Goal: Find specific page/section: Find specific page/section

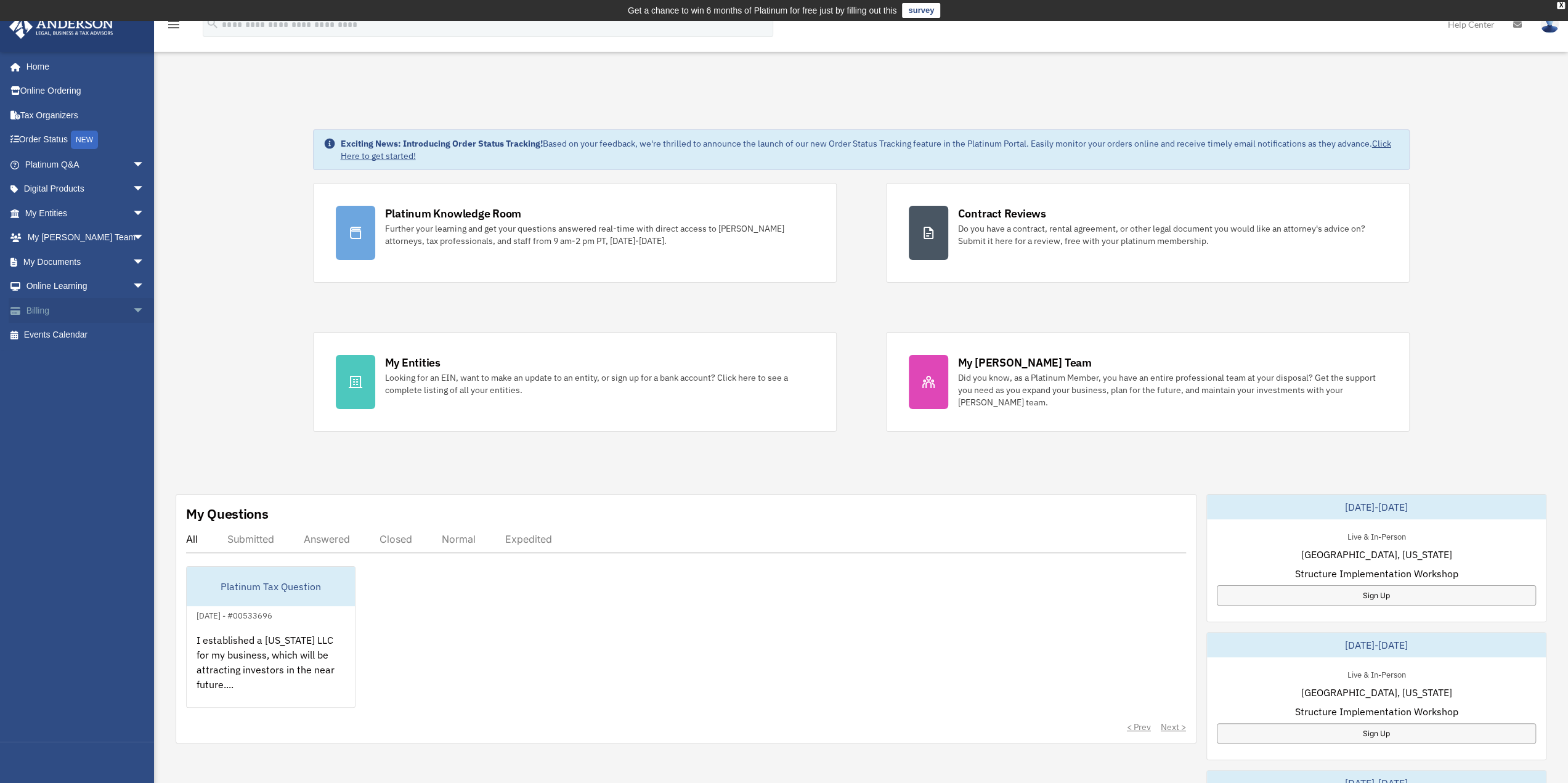
click at [63, 310] on link "Billing arrow_drop_down" at bounding box center [85, 310] width 155 height 24
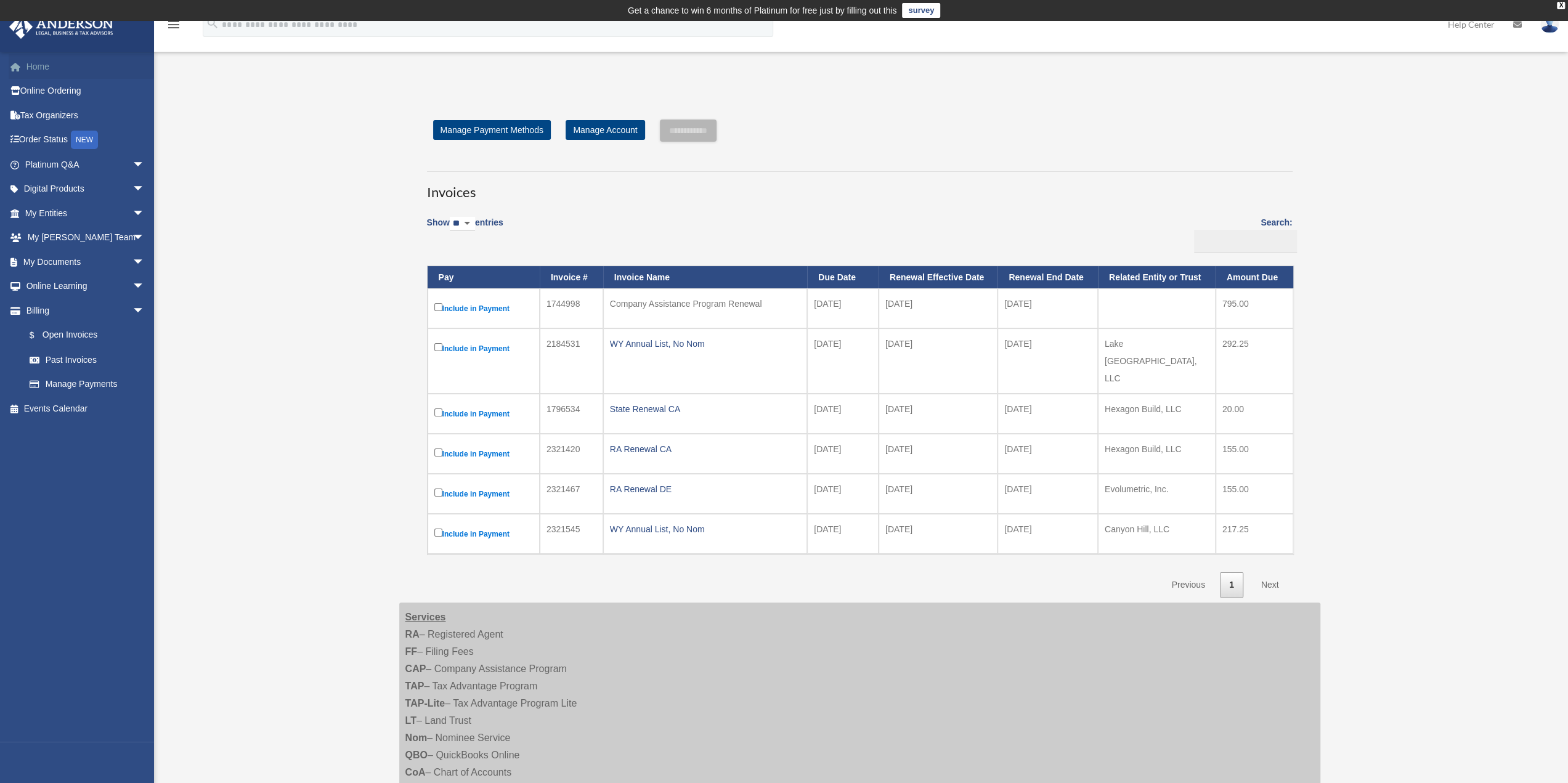
click at [44, 69] on link "Home" at bounding box center [85, 66] width 155 height 24
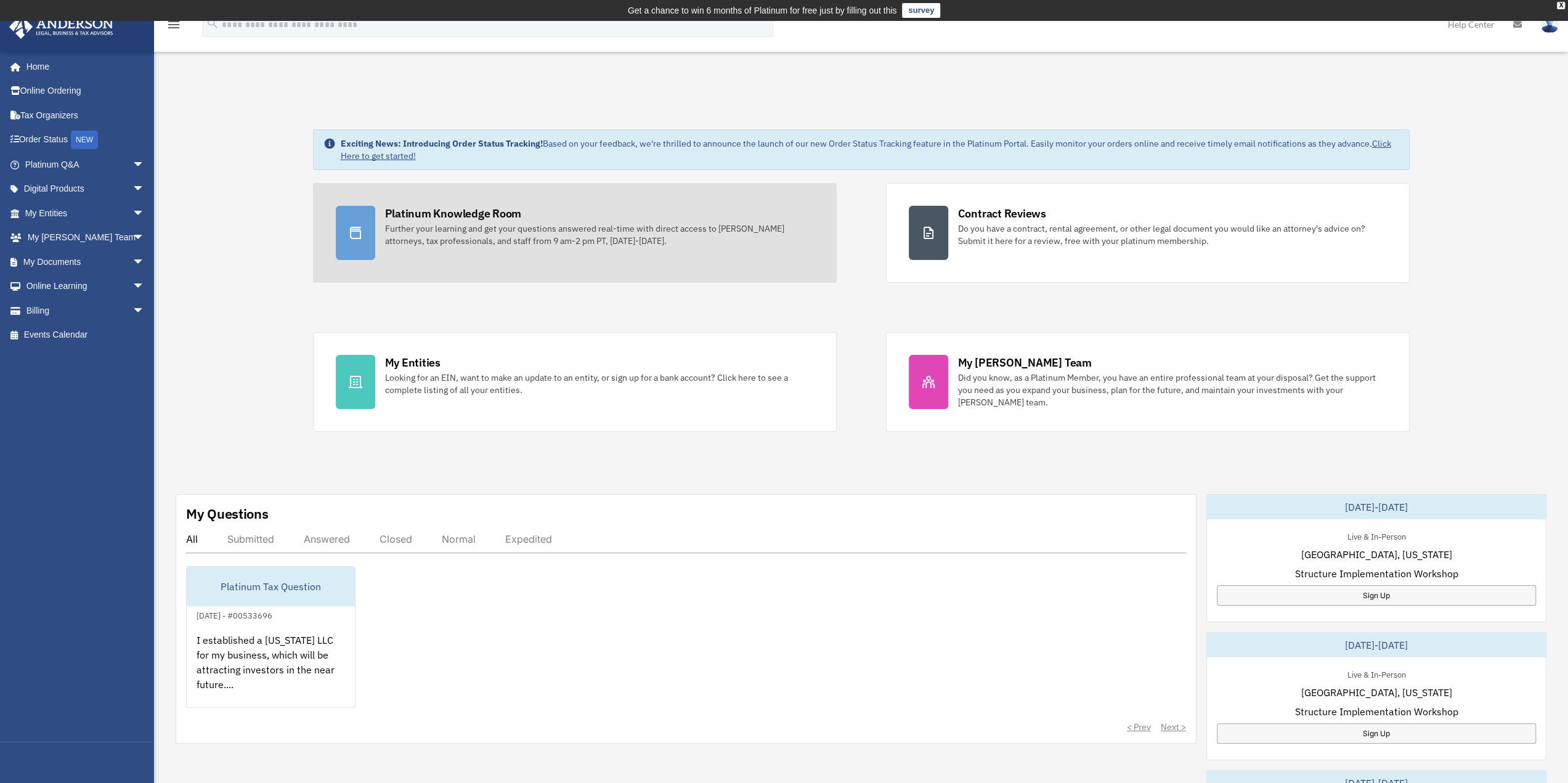
click at [474, 220] on div "Platinum Knowledge Room" at bounding box center [453, 213] width 136 height 15
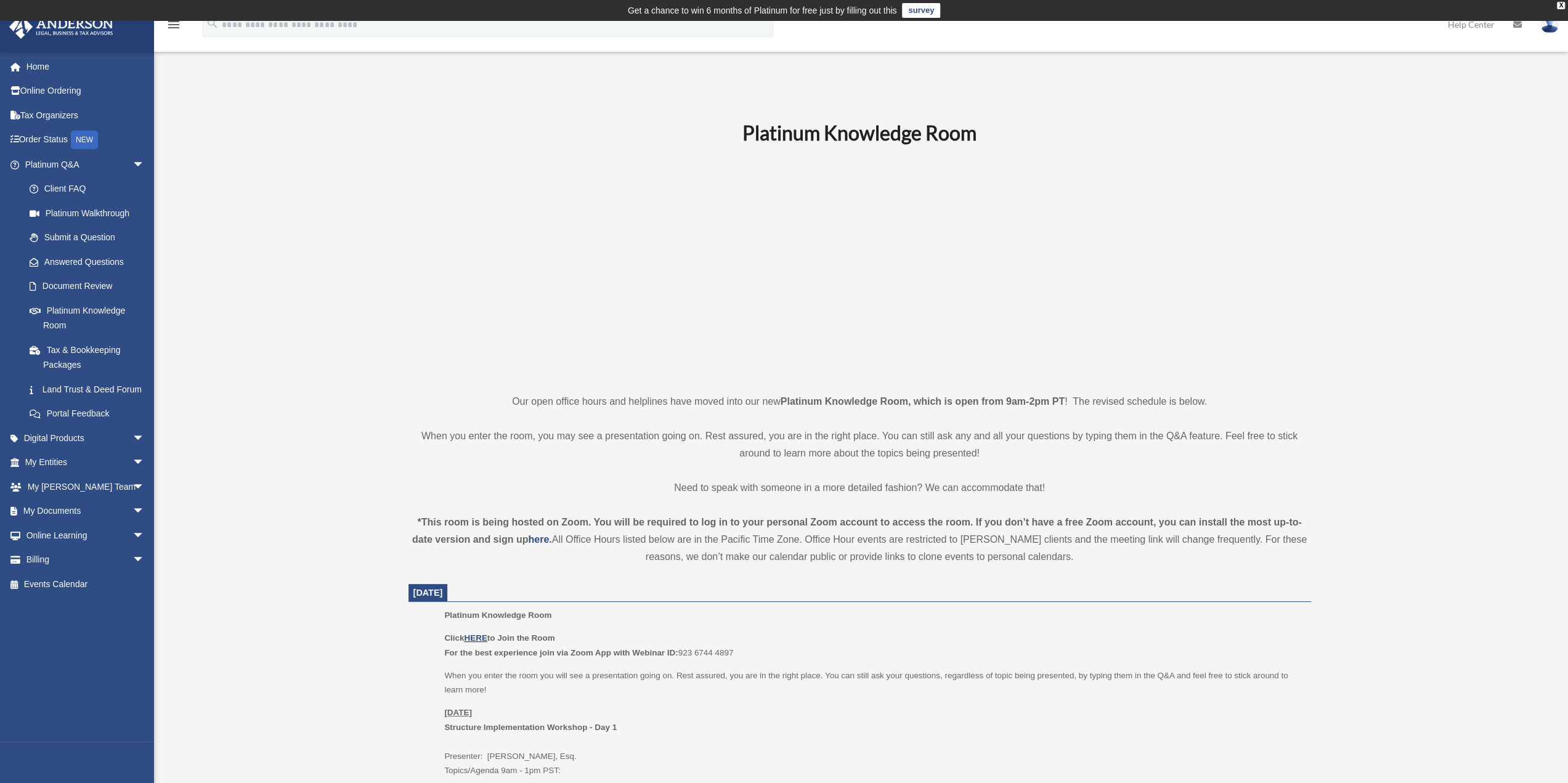
scroll to position [287, 0]
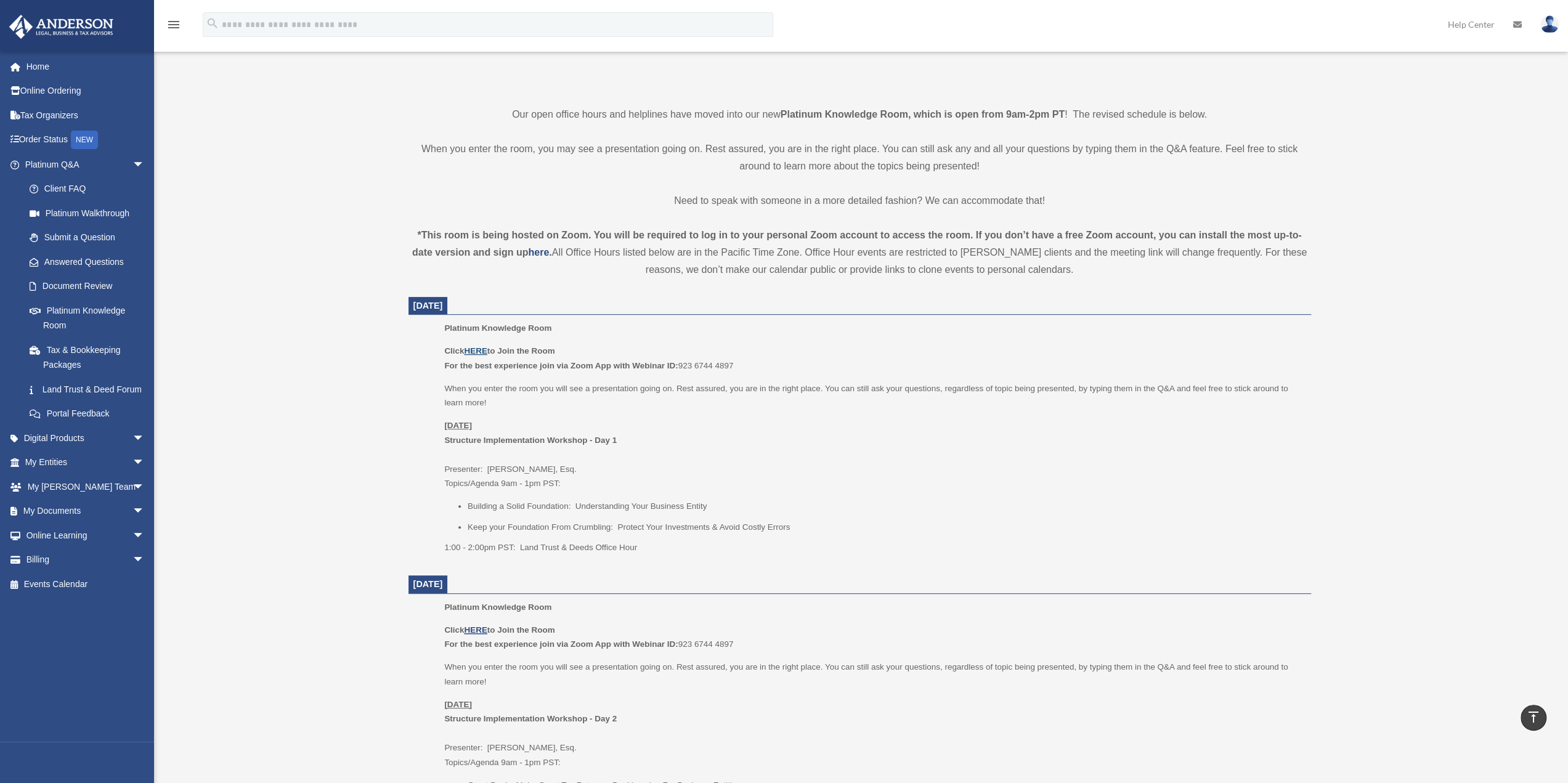
click at [471, 349] on u "HERE" at bounding box center [474, 351] width 23 height 9
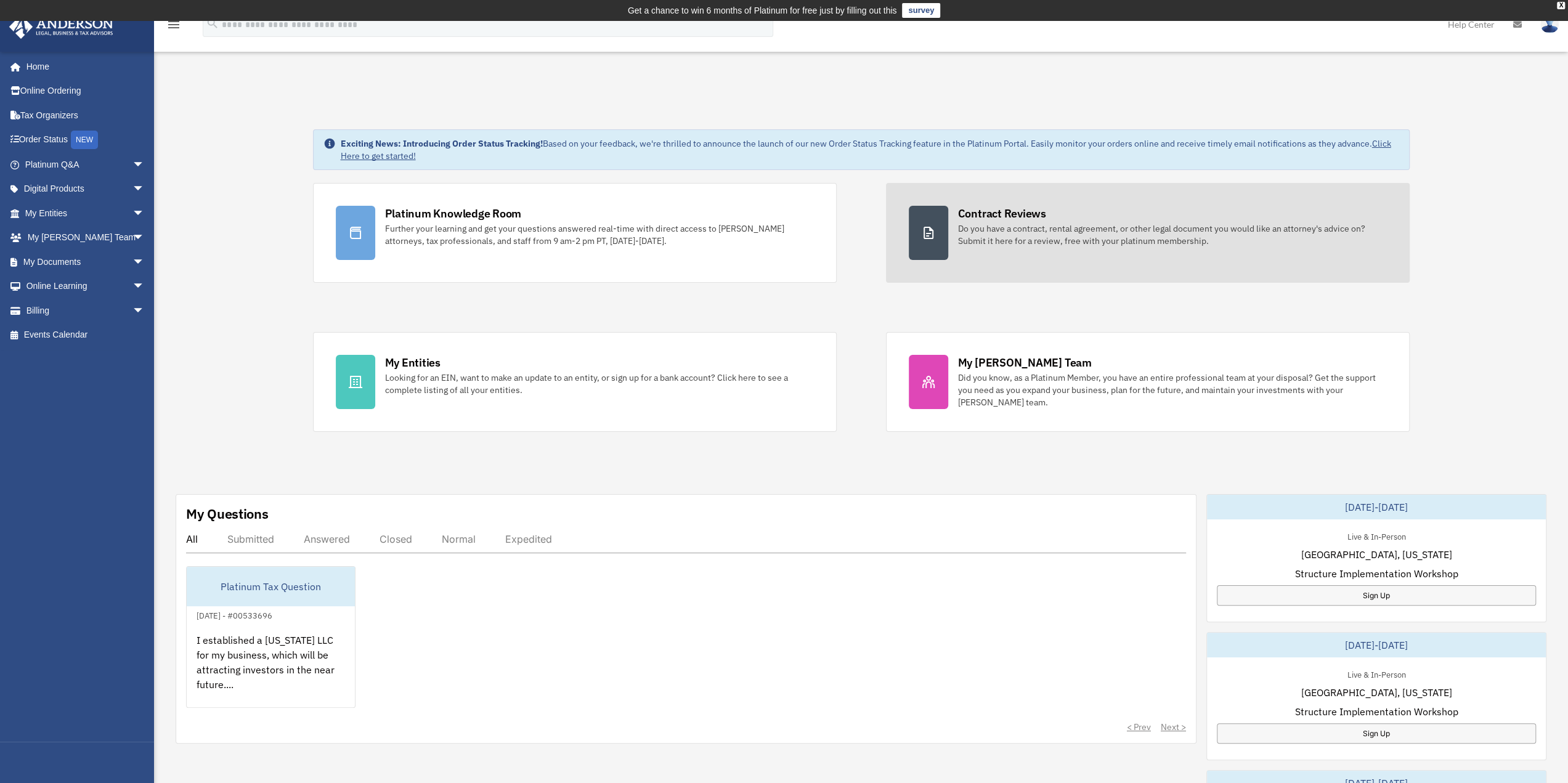
click at [1012, 209] on div "Contract Reviews" at bounding box center [1002, 213] width 88 height 15
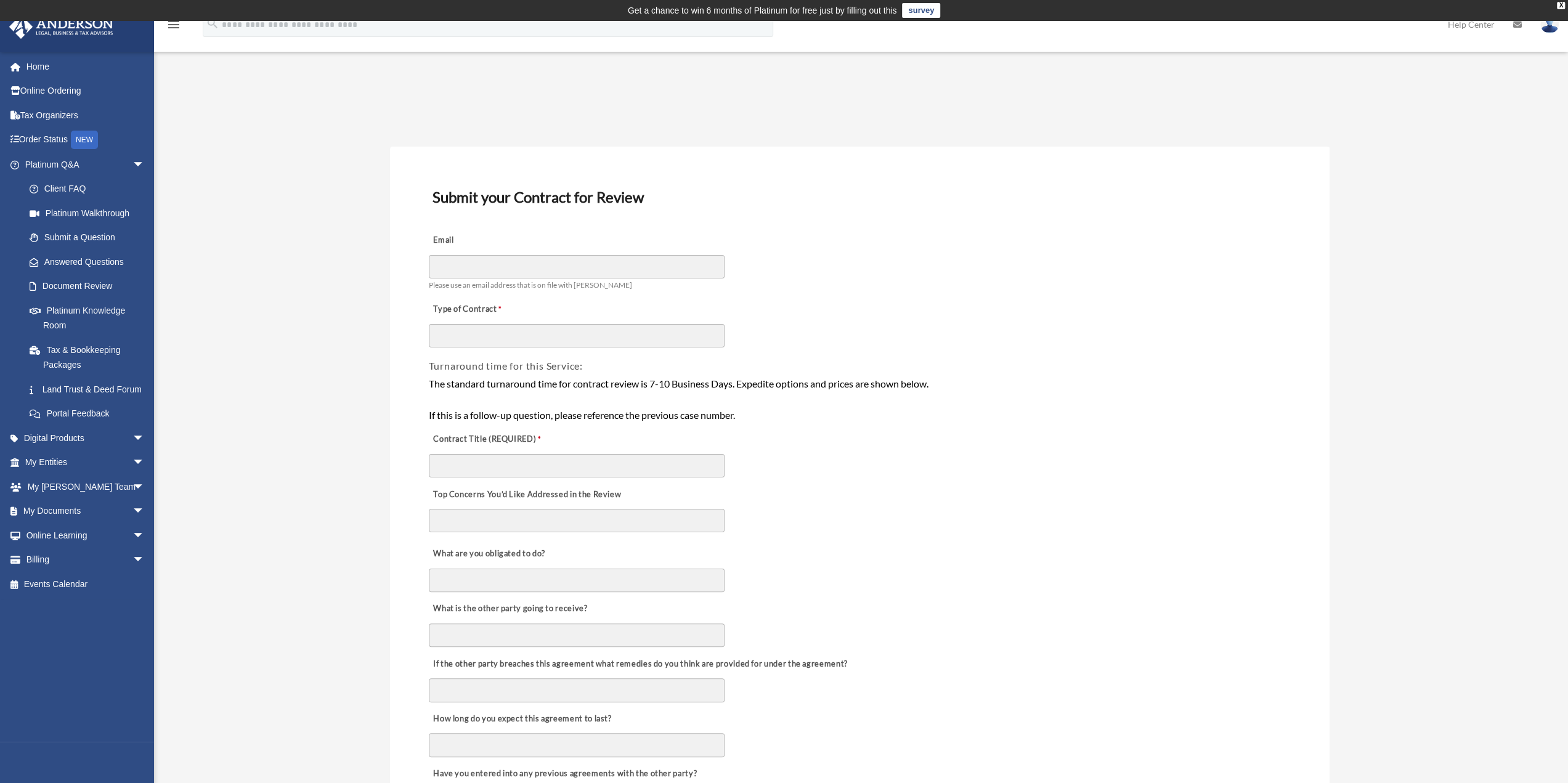
drag, startPoint x: 957, startPoint y: 225, endPoint x: 952, endPoint y: 214, distance: 12.1
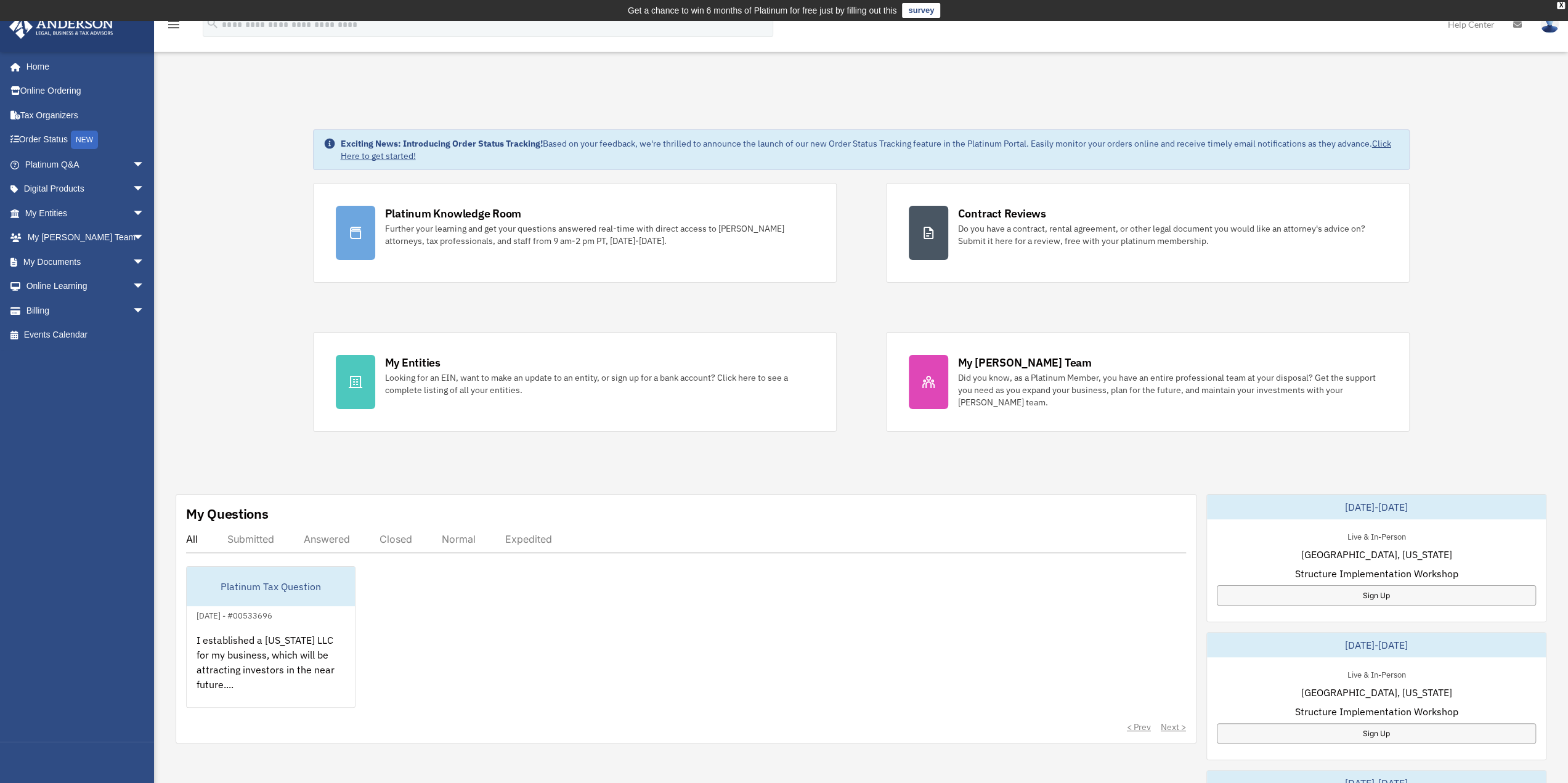
click at [247, 537] on div "Submitted" at bounding box center [251, 539] width 47 height 13
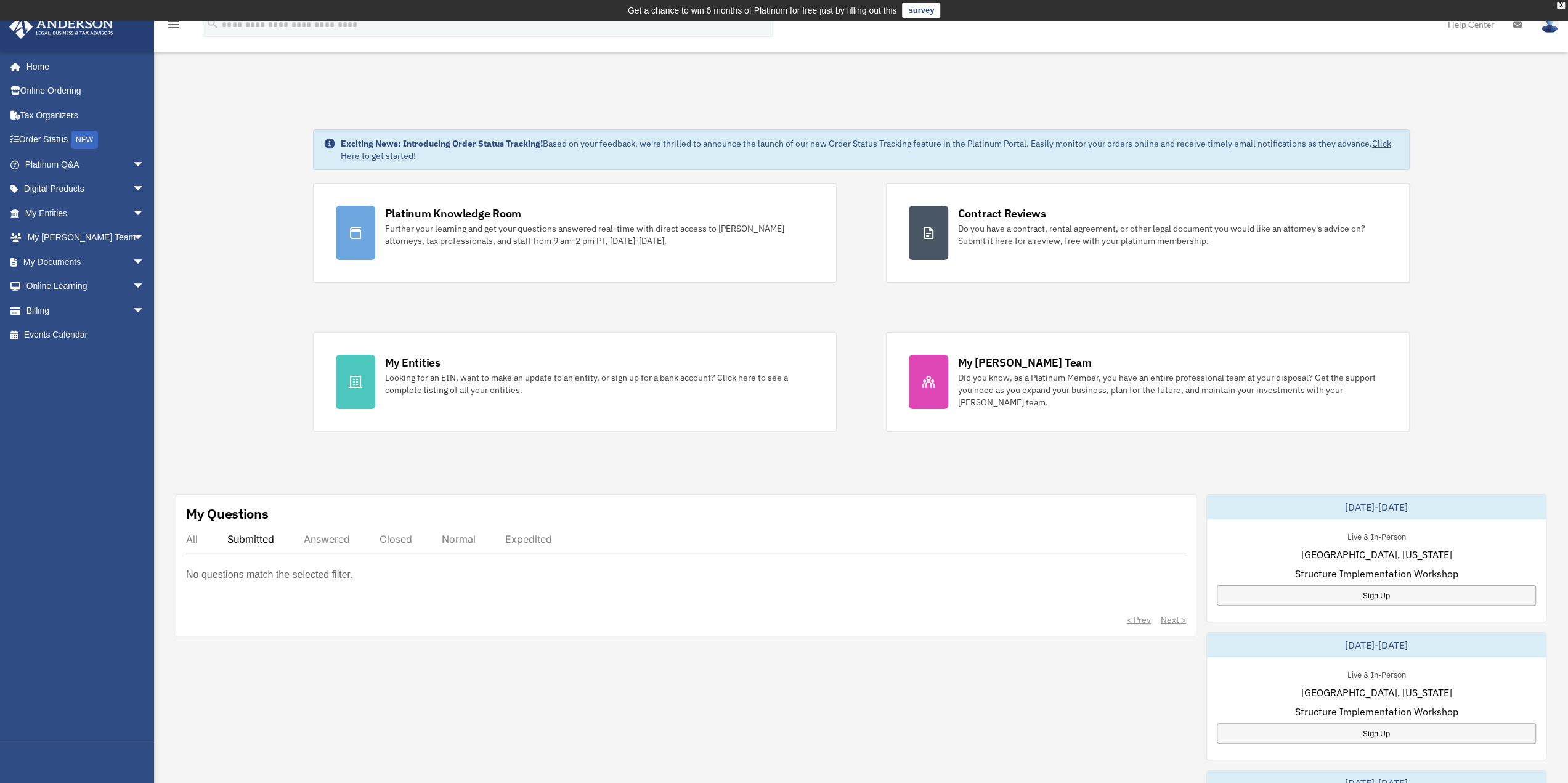
click at [318, 535] on div "Answered" at bounding box center [326, 539] width 46 height 13
click at [389, 536] on div "Closed" at bounding box center [396, 539] width 33 height 13
